Goal: Ask a question

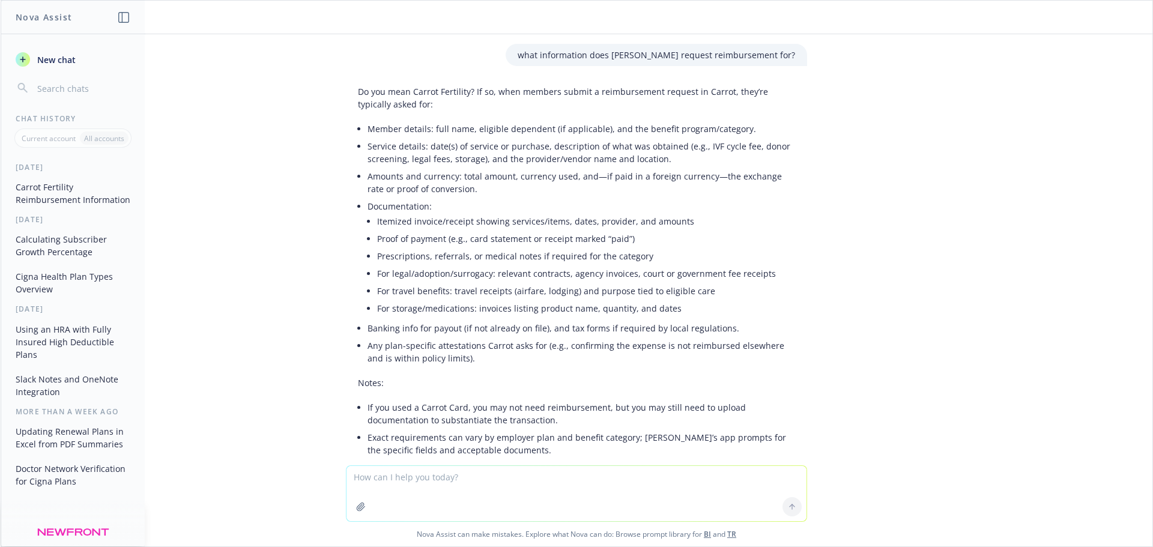
scroll to position [1208, 0]
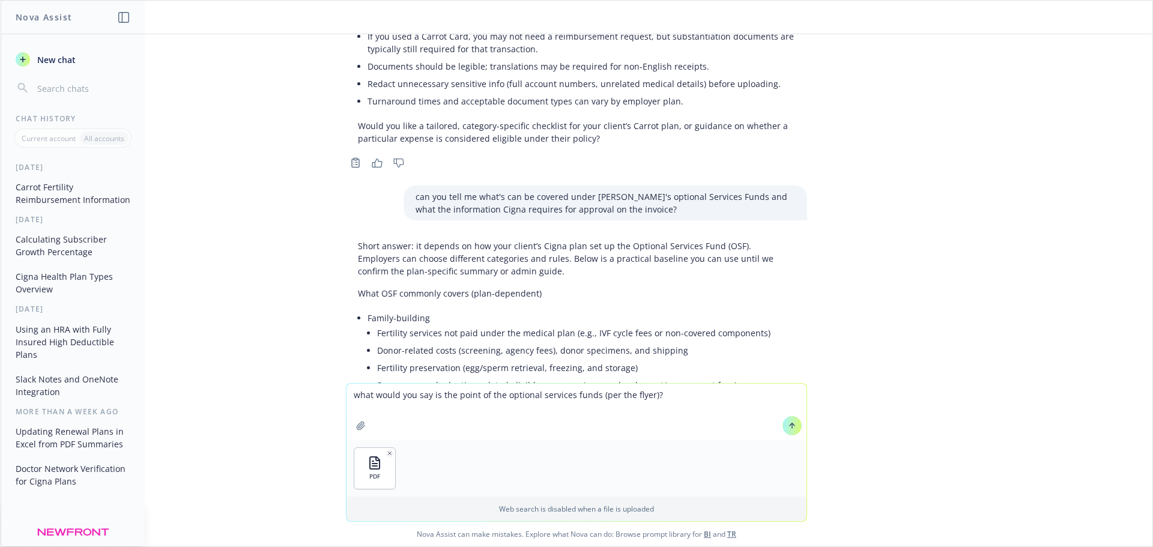
click at [683, 393] on textarea "what would you say is the point of the optional services funds (per the flyer)?" at bounding box center [576, 412] width 460 height 56
type textarea "what would you say is the point of the optional services funds (per the flyer)?…"
paste textarea
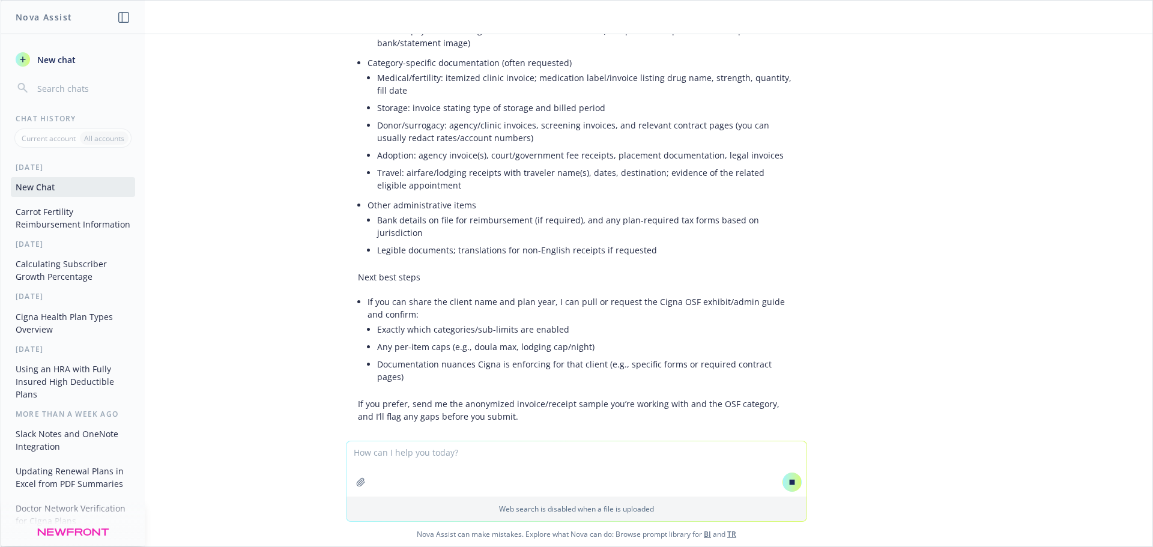
scroll to position [2040, 0]
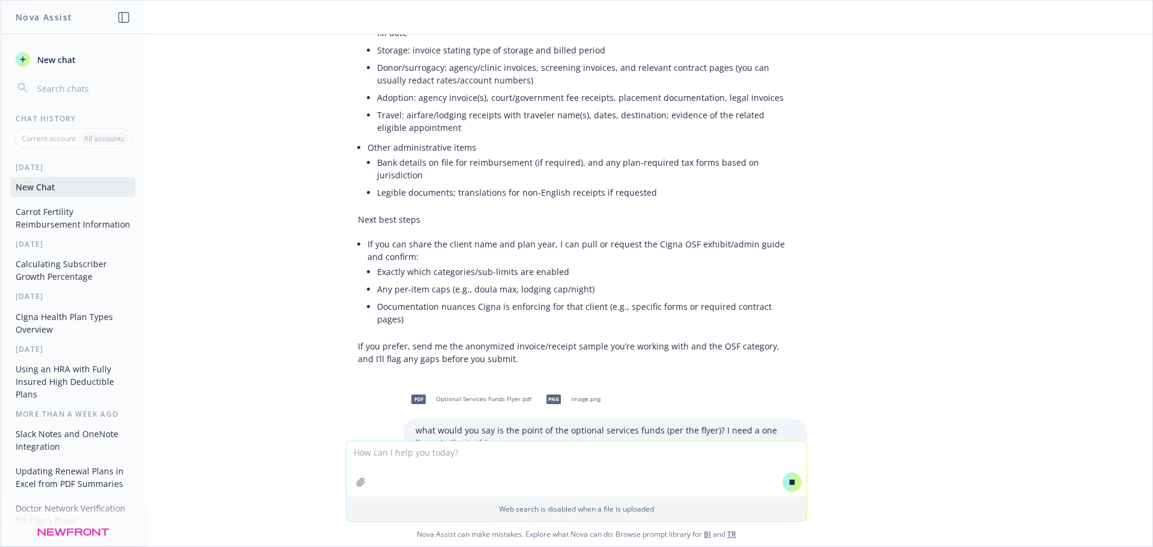
click at [466, 424] on p "what would you say is the point of the optional services funds (per the flyer)?…" at bounding box center [604, 436] width 379 height 25
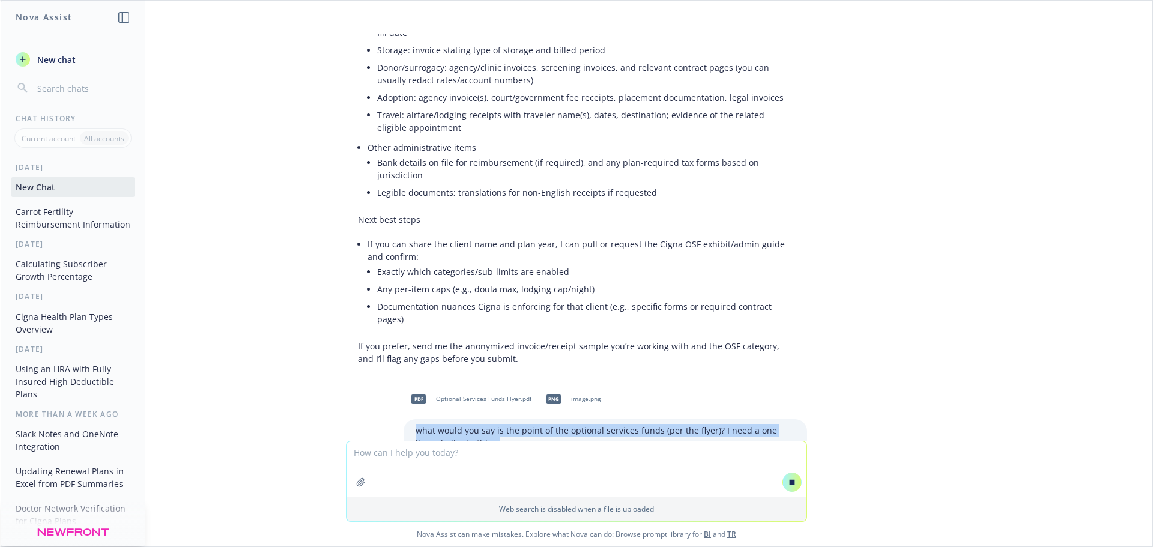
click at [466, 424] on p "what would you say is the point of the optional services funds (per the flyer)?…" at bounding box center [604, 436] width 379 height 25
copy p "what would you say is the point of the optional services funds (per the flyer)?…"
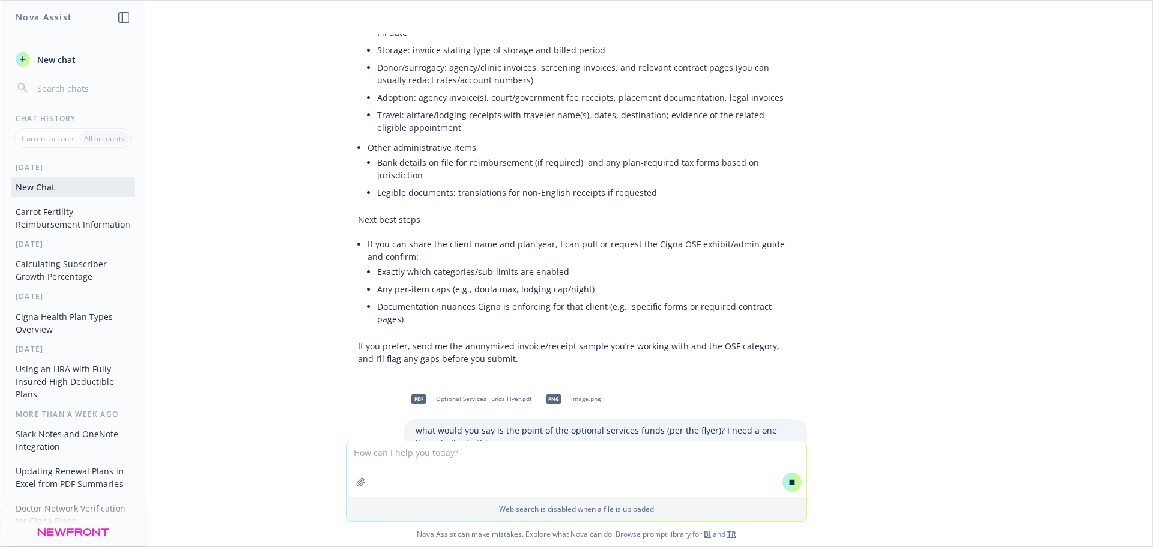
click at [436, 453] on textarea at bounding box center [576, 468] width 460 height 55
paste textarea "what would you say is the point of the optional services funds (per the flyer)?…"
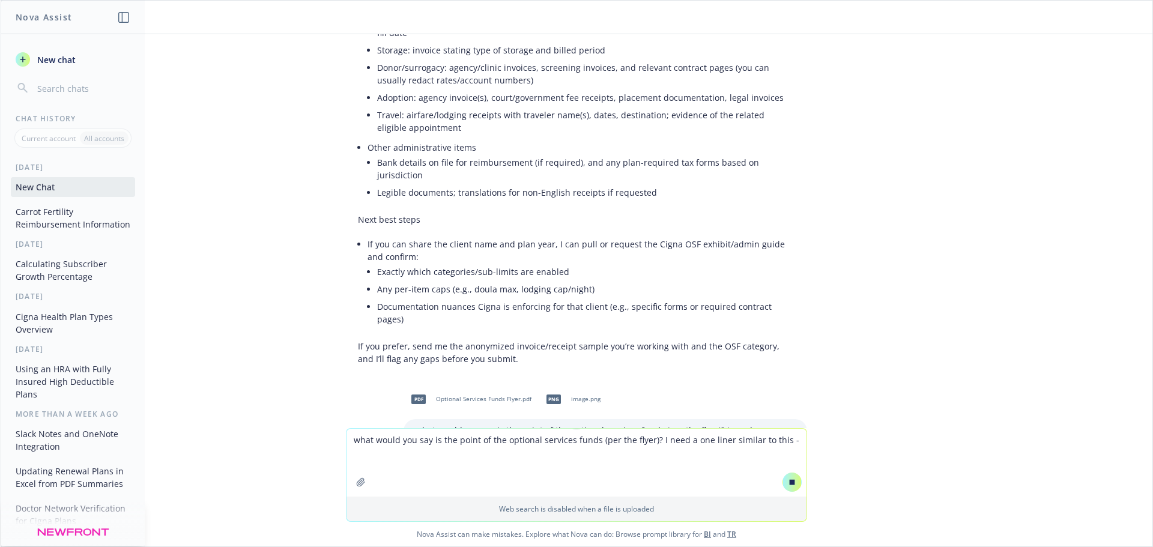
click at [791, 442] on textarea "what would you say is the point of the optional services funds (per the flyer)?…" at bounding box center [576, 463] width 460 height 68
click at [788, 480] on icon at bounding box center [792, 482] width 8 height 8
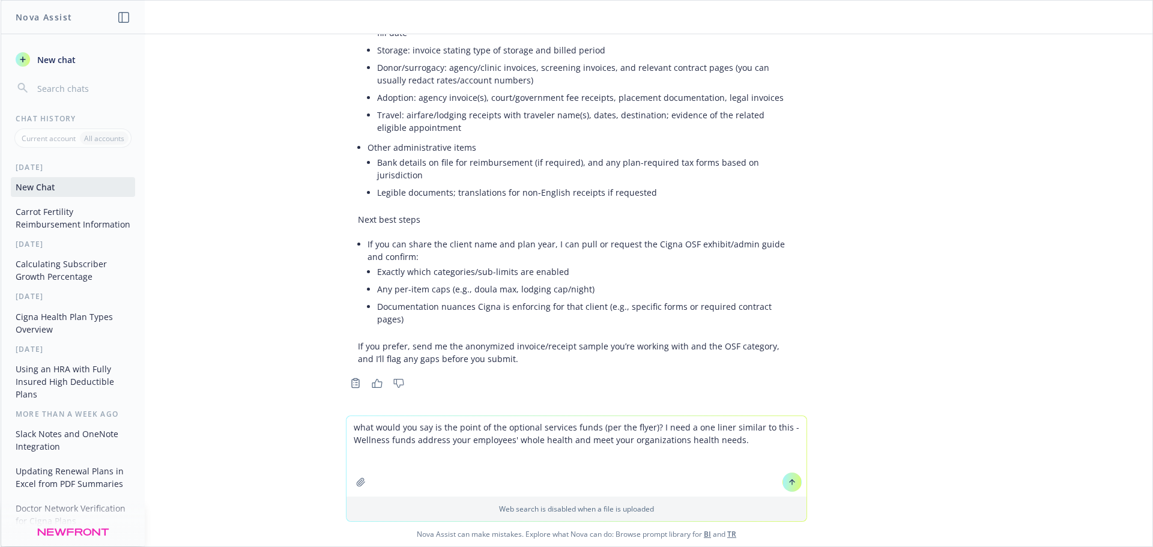
scroll to position [2164, 0]
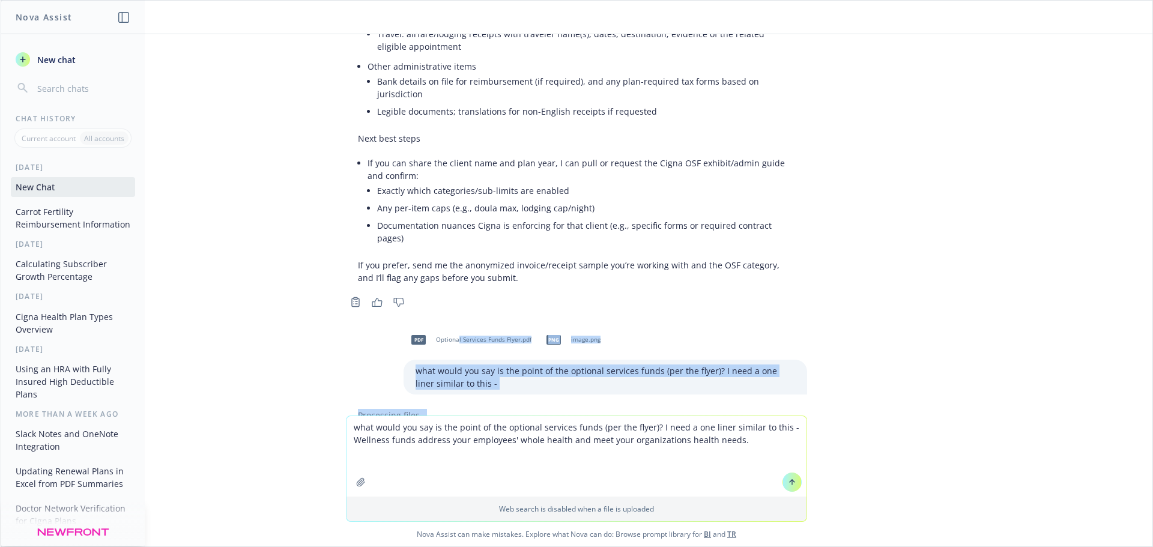
drag, startPoint x: 449, startPoint y: 342, endPoint x: 408, endPoint y: 455, distance: 120.2
click at [408, 463] on div "what information does [PERSON_NAME] request reimbursement for? Do you mean Carr…" at bounding box center [576, 290] width 1151 height 512
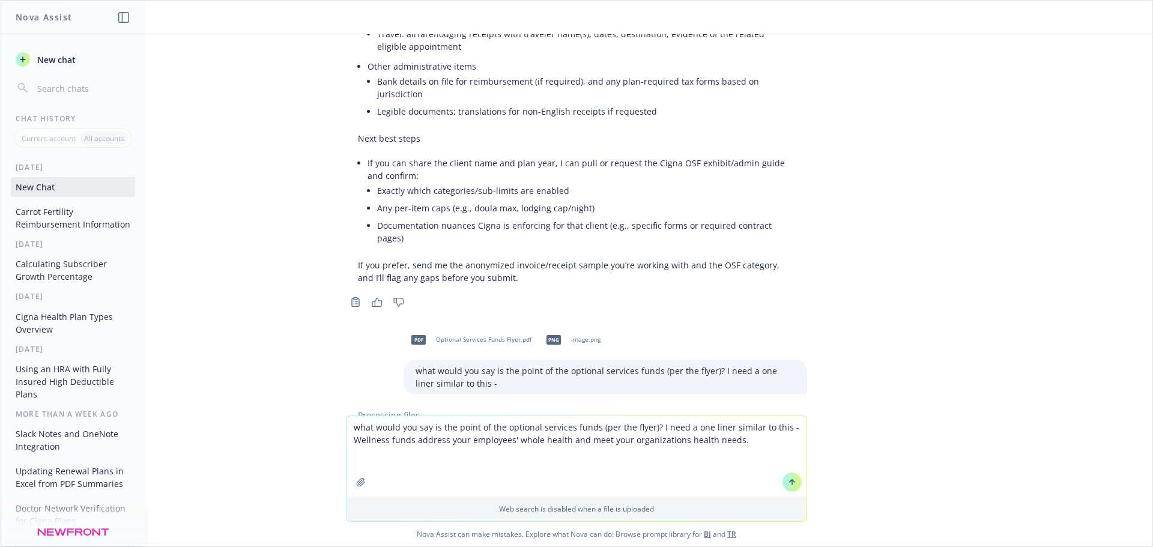
click at [459, 415] on div "what would you say is the point of the optional services funds (per the flyer)?…" at bounding box center [576, 468] width 461 height 106
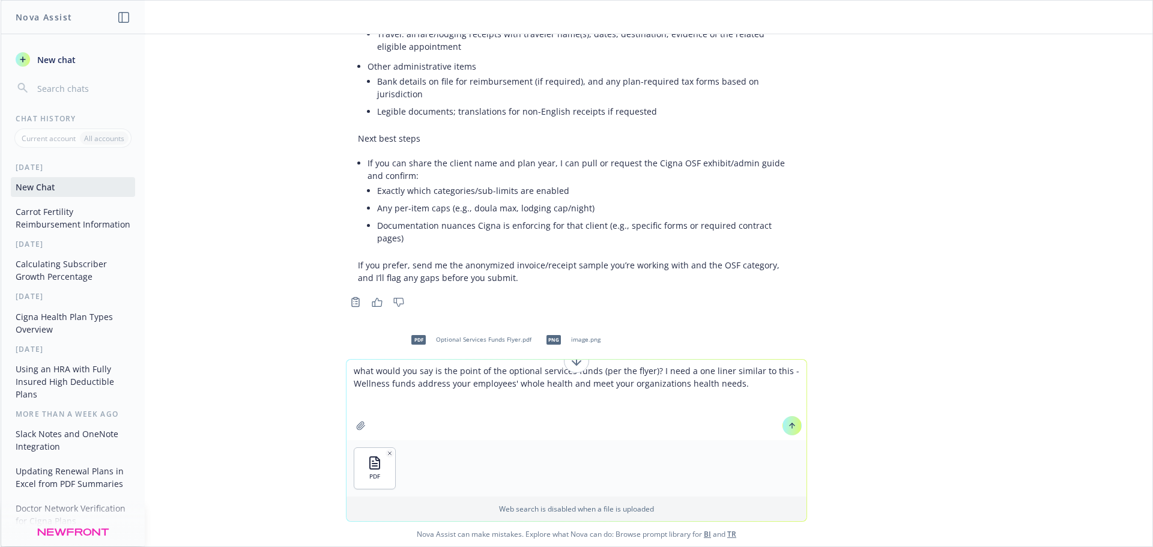
click at [642, 368] on textarea "what would you say is the point of the optional services funds (per the flyer)?…" at bounding box center [576, 400] width 460 height 80
click at [368, 383] on textarea "what would you say is the point of the optional services funds (per the flyer a…" at bounding box center [576, 400] width 460 height 80
click at [770, 391] on textarea "what would you say is the point of the optional services funds (per the flyer a…" at bounding box center [576, 400] width 460 height 80
click at [763, 386] on textarea "what would you say is the point of the optional services funds (per the flyer a…" at bounding box center [576, 400] width 460 height 80
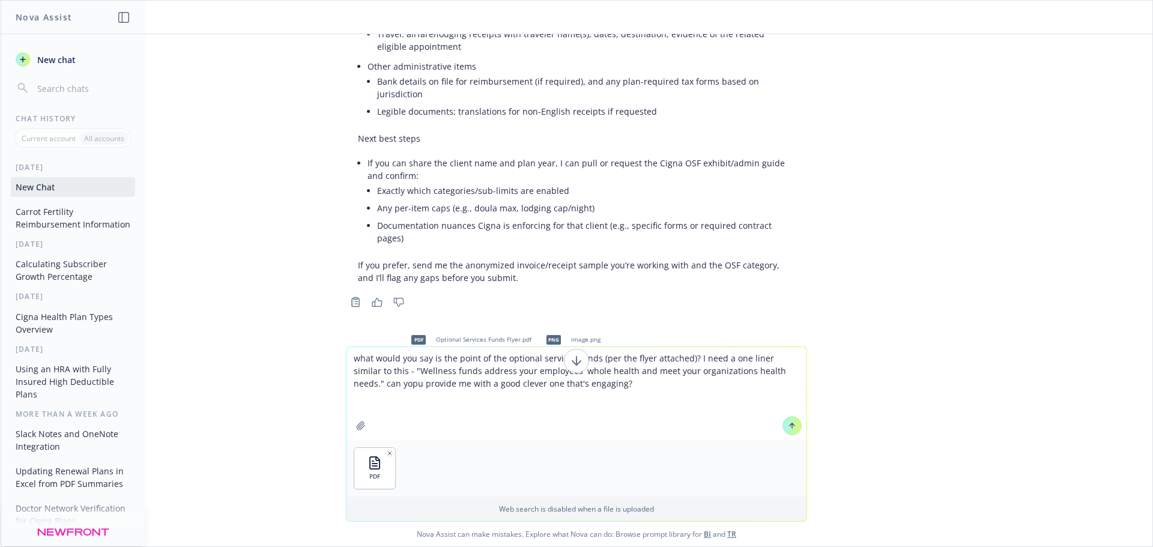
type textarea "what would you say is the point of the optional services funds (per the flyer a…"
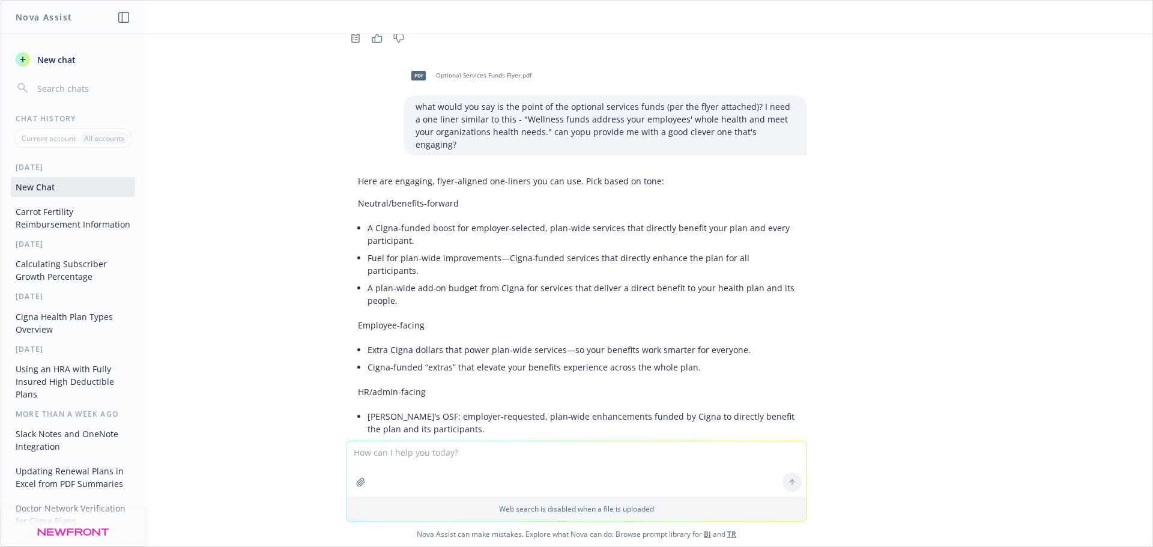
scroll to position [2486, 0]
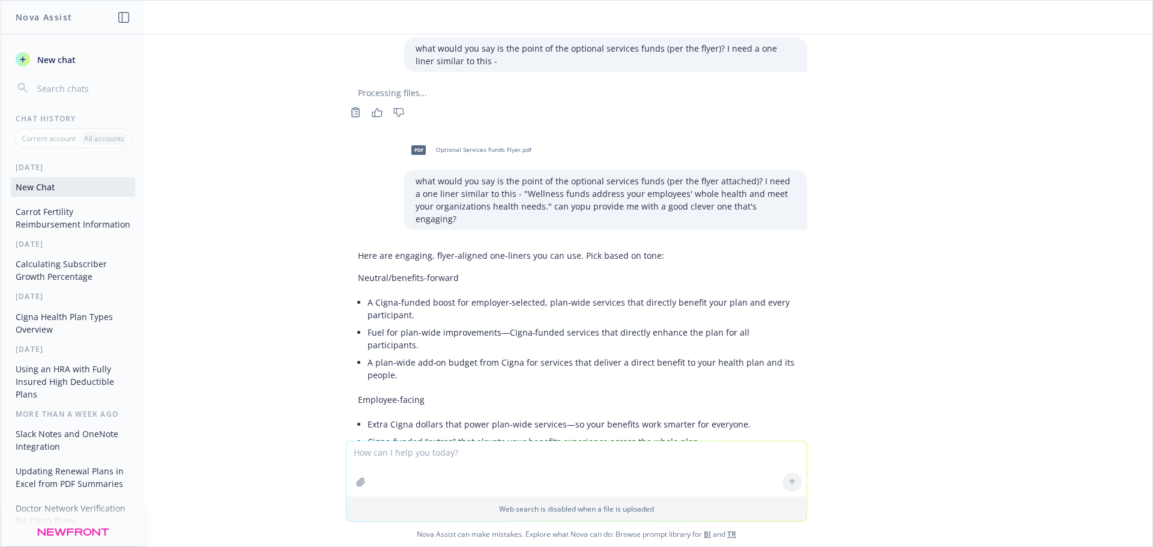
click at [614, 324] on li "Fuel for plan‑wide improvements—Cigna‑funded services that directly enhance the…" at bounding box center [580, 339] width 427 height 30
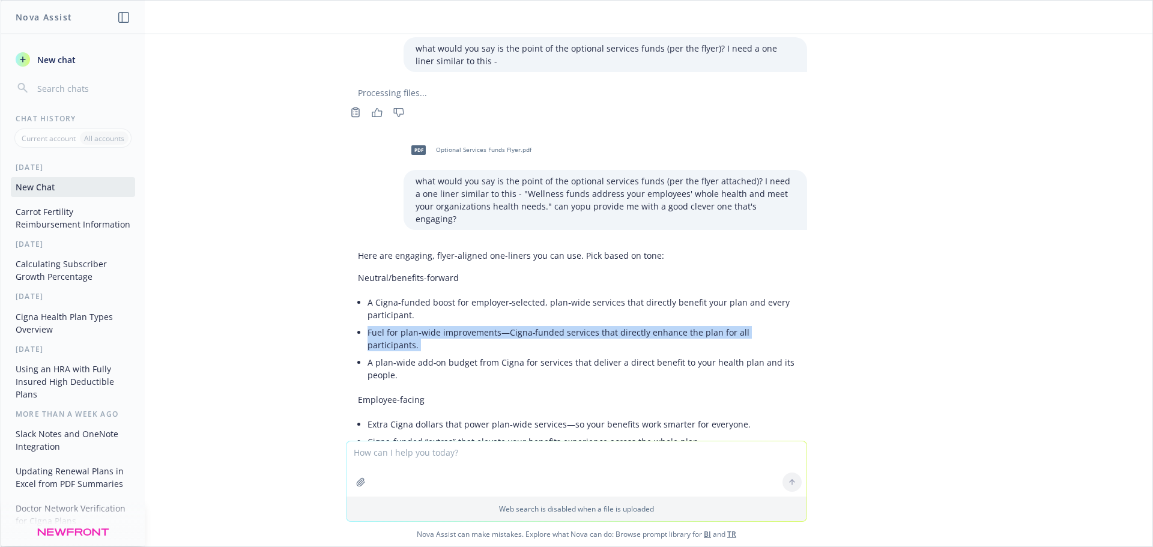
click at [614, 324] on li "Fuel for plan‑wide improvements—Cigna‑funded services that directly enhance the…" at bounding box center [580, 339] width 427 height 30
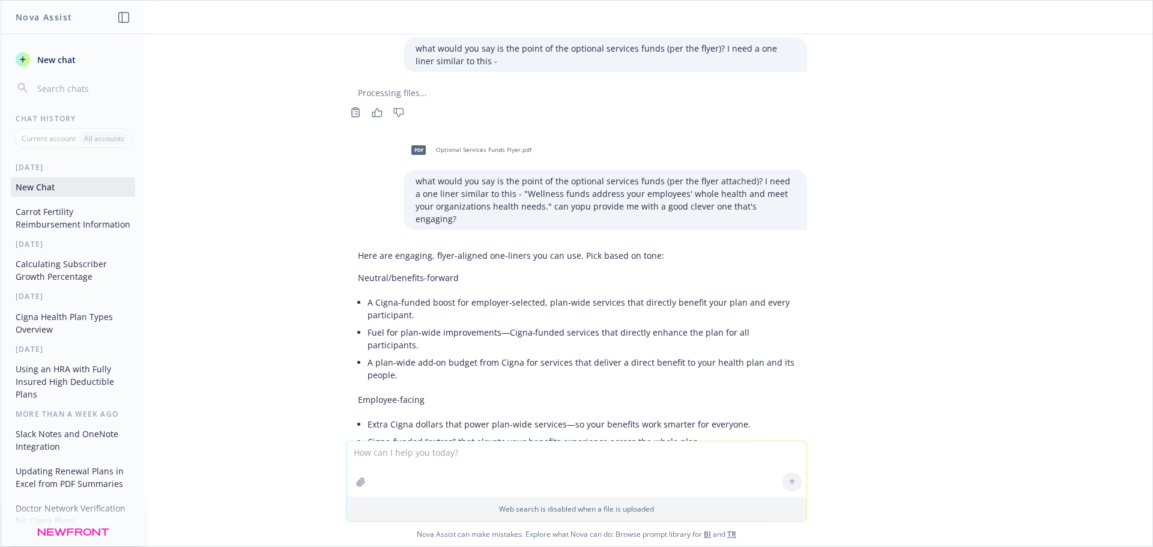
click at [579, 444] on textarea at bounding box center [576, 468] width 460 height 55
type textarea "how do i upload a powerpoint to sharepoint"
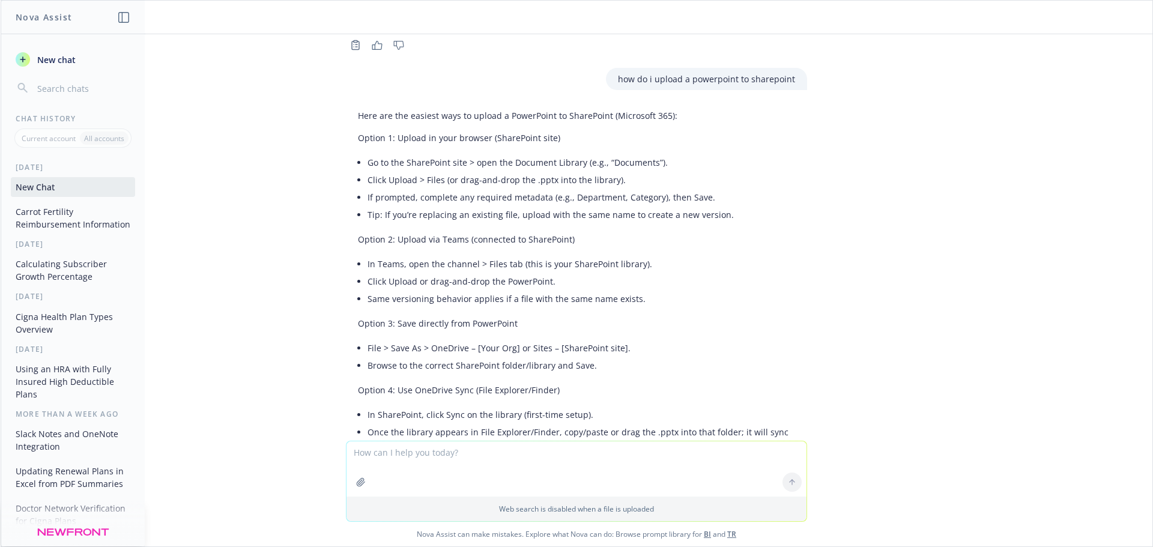
scroll to position [3296, 0]
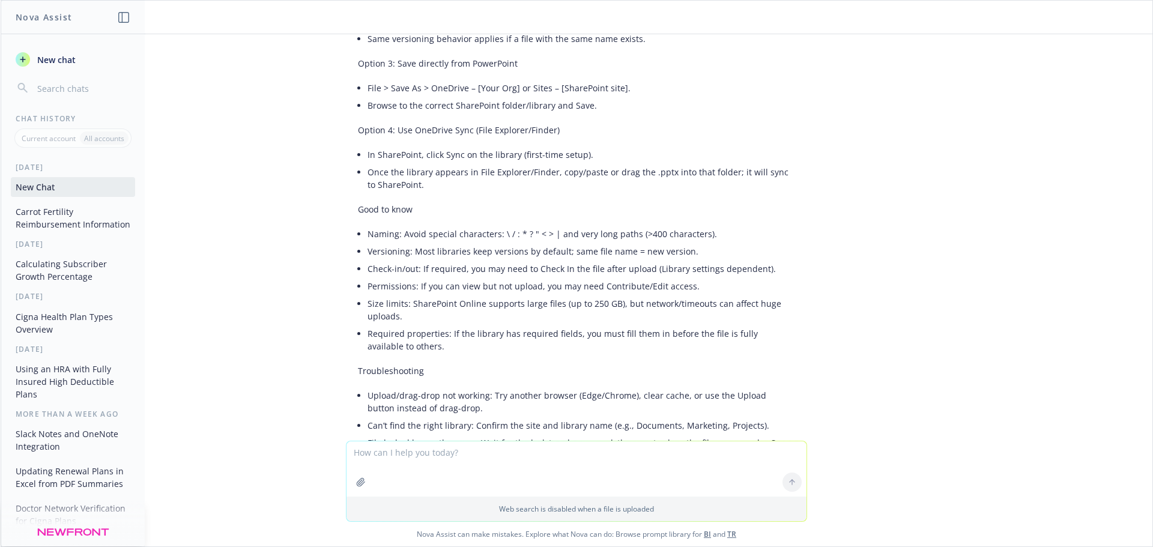
drag, startPoint x: 1133, startPoint y: 371, endPoint x: 725, endPoint y: 326, distance: 410.7
click at [725, 326] on div "Here are the easiest ways to upload a PowerPoint to SharePoint (Microsoft 365):…" at bounding box center [576, 168] width 461 height 646
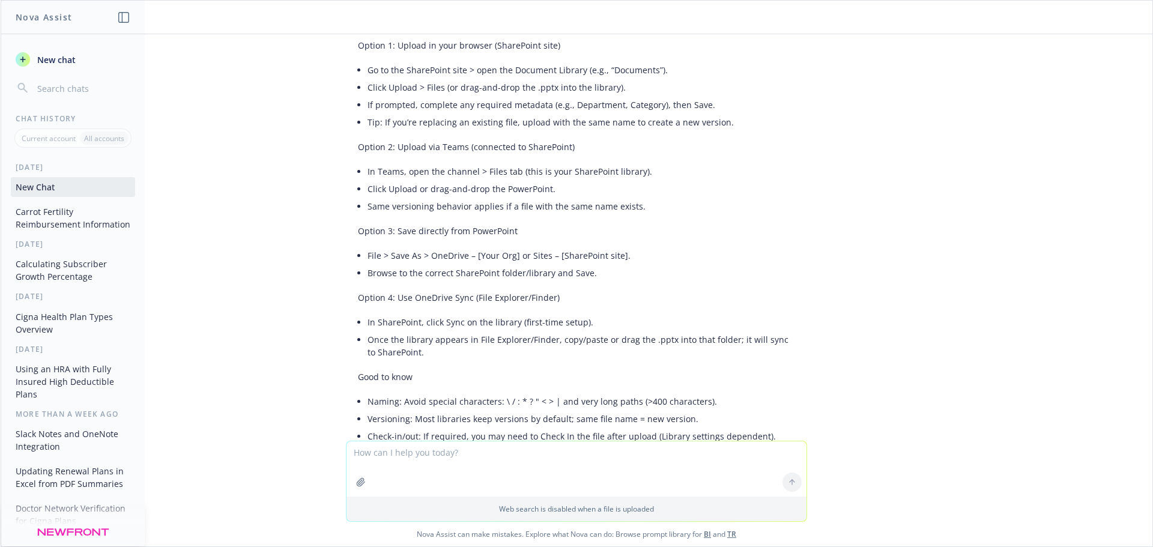
scroll to position [3111, 0]
